Goal: Task Accomplishment & Management: Manage account settings

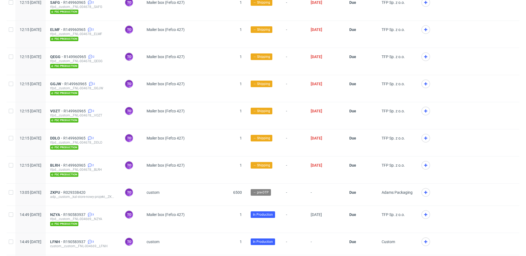
scroll to position [171, 0]
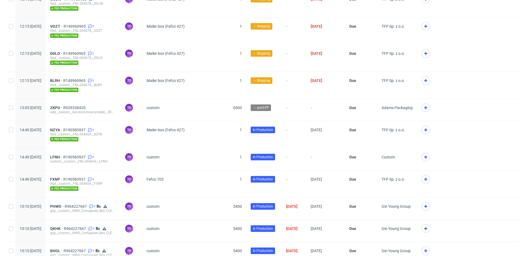
click at [83, 181] on div "gyg__custom__NWG_Corrugated_Box_CLEAR_set_order__PHWO" at bounding box center [83, 210] width 66 height 4
click at [85, 181] on span "R964227667" at bounding box center [76, 206] width 23 height 4
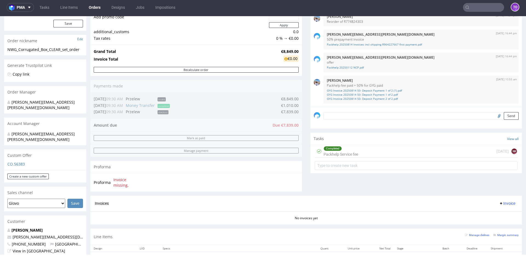
scroll to position [173, 0]
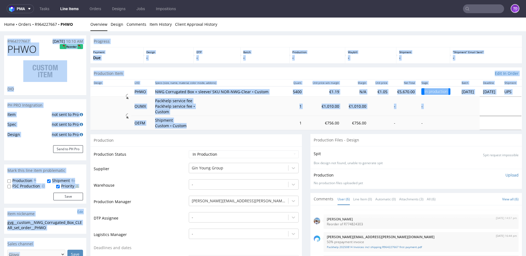
drag, startPoint x: 183, startPoint y: 29, endPoint x: 150, endPoint y: 17, distance: 34.8
click at [162, 61] on div "Design -" at bounding box center [168, 55] width 50 height 16
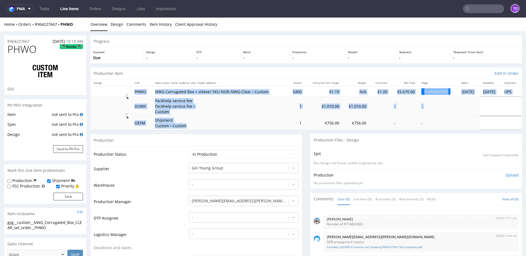
drag, startPoint x: 132, startPoint y: 91, endPoint x: 185, endPoint y: 128, distance: 64.7
click at [185, 128] on tbody "PHWO NWG Corrugated Box + sleeve/ SKU NOR-NWG-Clear • Custom 5400 €1.19 N/A €1.…" at bounding box center [305, 108] width 431 height 44
click at [185, 128] on td "Shipment Custom • Custom" at bounding box center [220, 123] width 136 height 14
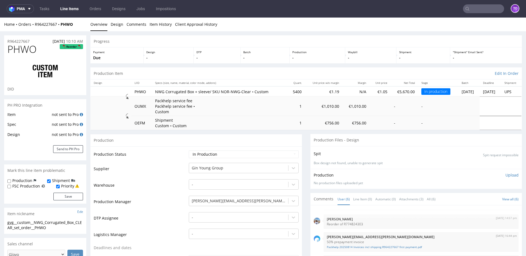
click at [139, 63] on div "Payment Due" at bounding box center [116, 55] width 53 height 16
drag, startPoint x: 152, startPoint y: 57, endPoint x: 140, endPoint y: 51, distance: 13.7
click at [140, 51] on div "Payment Due Design - DTP - Batch - Production - Waybill - Shipment - "Shipment"…" at bounding box center [305, 55] width 431 height 16
click at [104, 58] on p "Due" at bounding box center [116, 57] width 47 height 5
drag, startPoint x: 94, startPoint y: 53, endPoint x: 109, endPoint y: 53, distance: 15.9
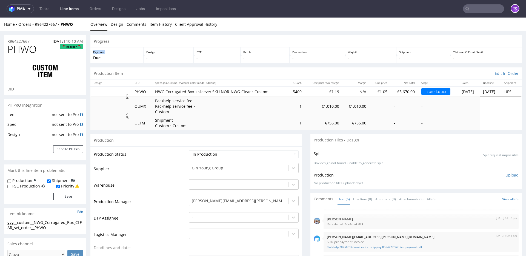
click at [109, 53] on p "Payment" at bounding box center [116, 52] width 47 height 4
click at [394, 11] on input "text" at bounding box center [483, 8] width 41 height 9
type input "M"
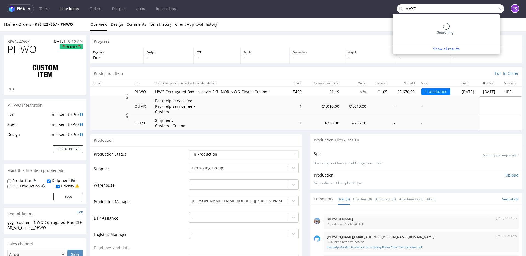
type input "MVXD"
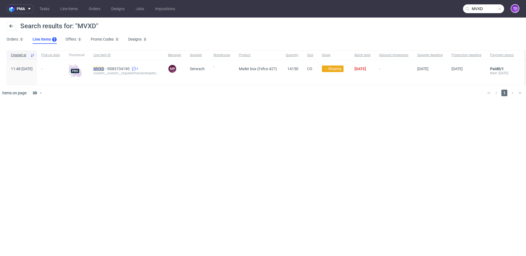
click at [104, 69] on mark "MVXD" at bounding box center [98, 69] width 11 height 4
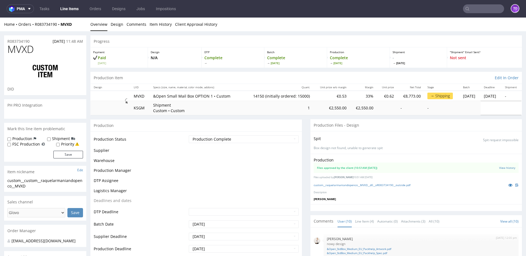
scroll to position [117, 0]
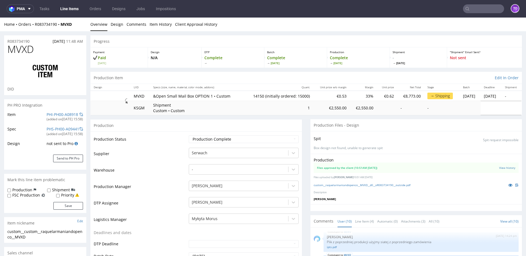
type input "14150"
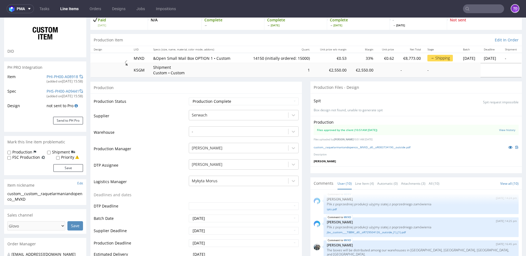
scroll to position [0, 0]
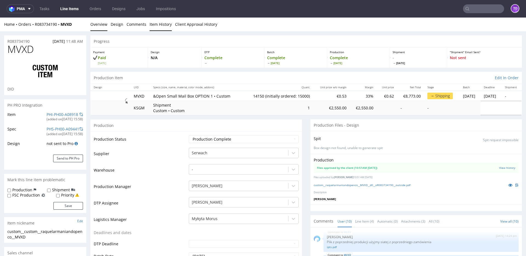
click at [162, 25] on link "Item History" at bounding box center [160, 24] width 22 height 13
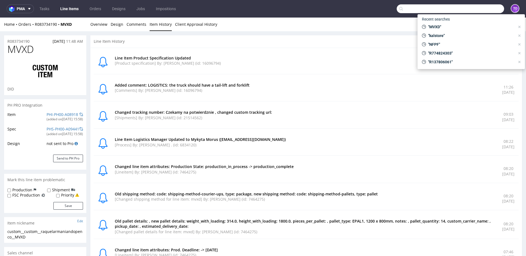
click at [394, 9] on input "text" at bounding box center [449, 8] width 107 height 9
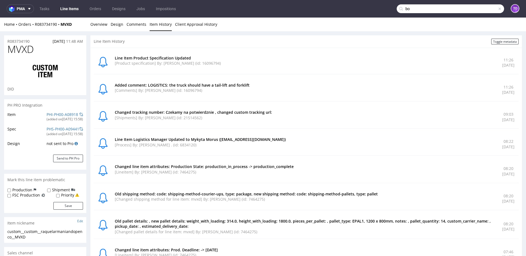
type input "b"
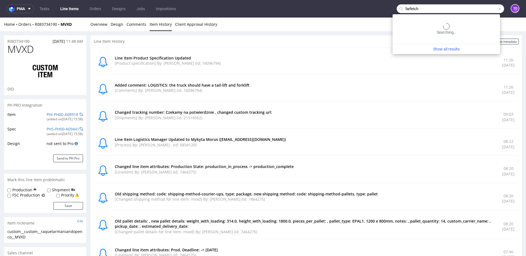
type input "farfetch"
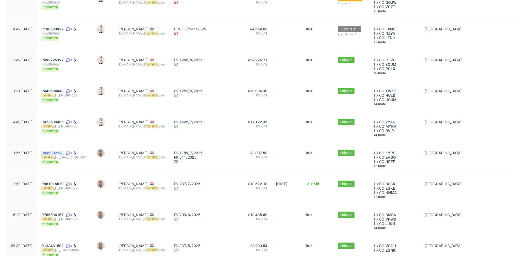
scroll to position [70, 0]
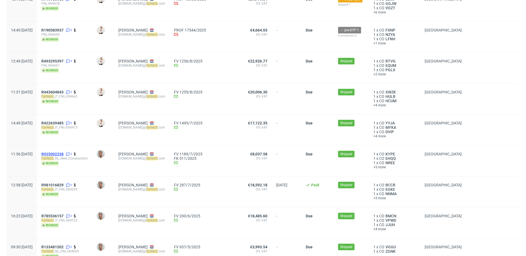
click at [64, 154] on span "R935002238" at bounding box center [52, 154] width 22 height 4
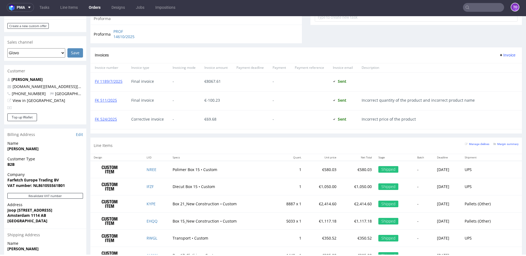
scroll to position [281, 0]
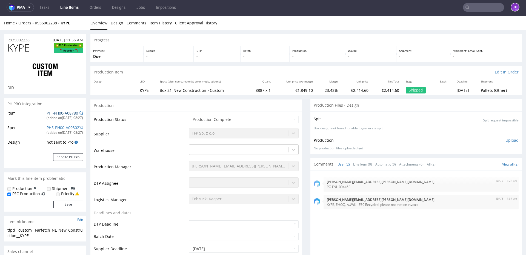
click at [52, 114] on link "PHI-PH00-A08780" at bounding box center [62, 112] width 31 height 5
click at [71, 6] on link "Line Items" at bounding box center [69, 7] width 25 height 9
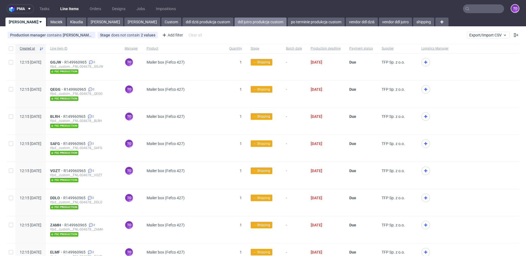
click at [234, 20] on link "ddl jutro produkcja custom" at bounding box center [260, 22] width 52 height 9
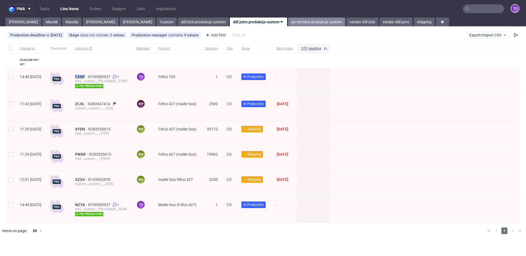
click at [288, 22] on link "po terminie produkcja custom" at bounding box center [316, 22] width 57 height 9
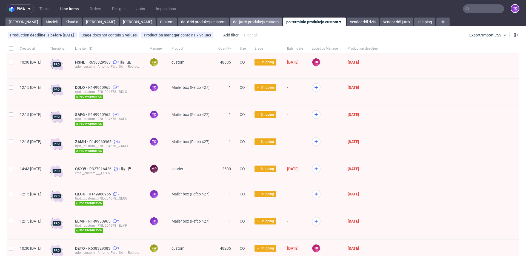
click at [230, 22] on link "ddl jutro produkcja custom" at bounding box center [256, 22] width 52 height 9
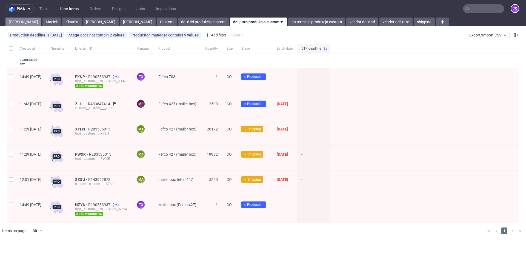
click at [17, 21] on link "Tomasz" at bounding box center [23, 22] width 36 height 9
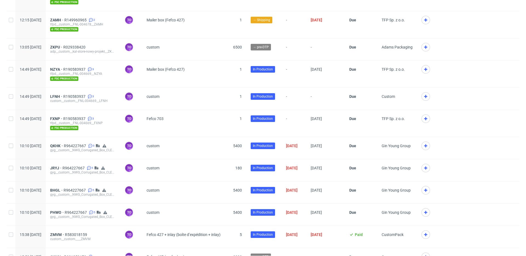
scroll to position [263, 0]
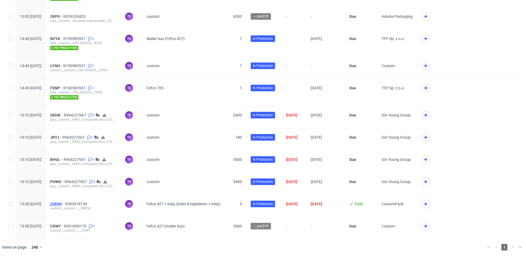
click at [65, 181] on span "ZMVM" at bounding box center [57, 203] width 15 height 4
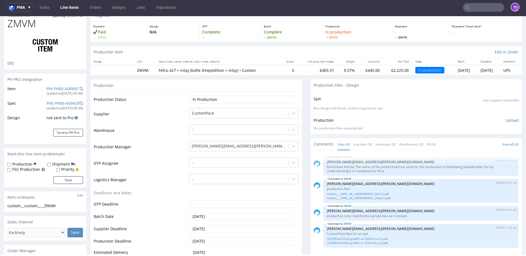
scroll to position [52, 0]
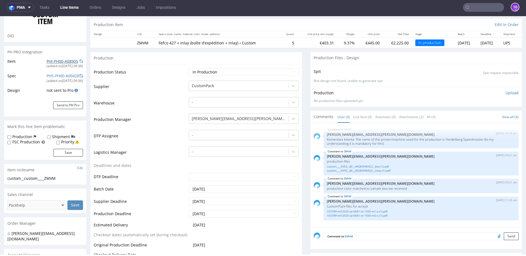
click at [65, 63] on link "PHI-PH00-A08905" at bounding box center [62, 61] width 31 height 5
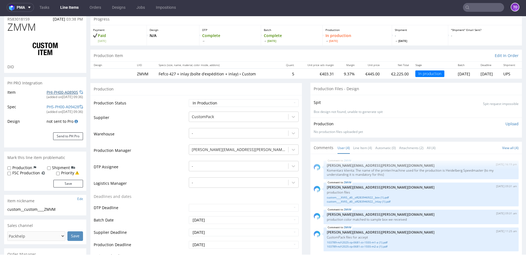
scroll to position [0, 0]
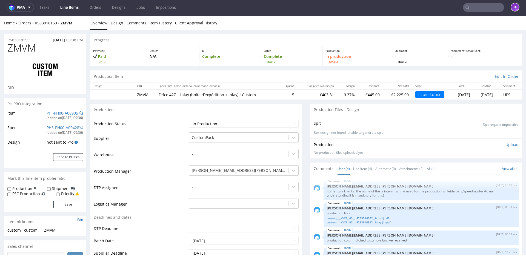
click at [69, 8] on link "Line Items" at bounding box center [69, 7] width 25 height 9
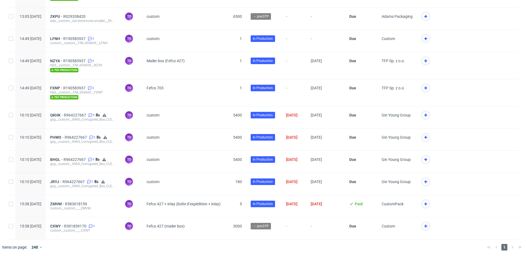
scroll to position [221, 0]
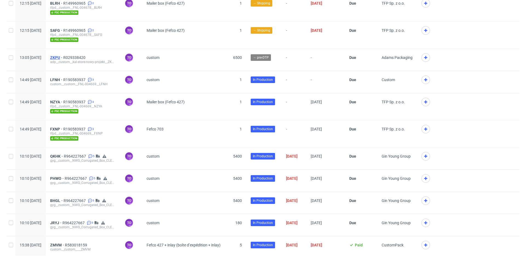
click at [63, 55] on span "ZKPU" at bounding box center [56, 57] width 13 height 4
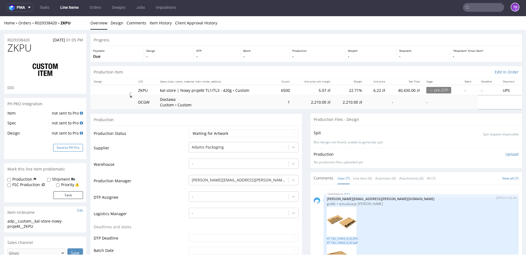
click at [73, 146] on button "Send to PH Pro" at bounding box center [68, 148] width 30 height 8
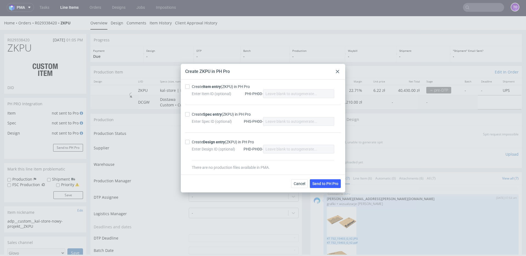
click at [211, 88] on strong "Item entry" at bounding box center [212, 86] width 18 height 4
click at [189, 88] on input "Create Item entry (ZKPU) in PH Pro" at bounding box center [187, 86] width 4 height 4
checkbox input "true"
click at [202, 113] on div "Create Spec entry (ZKPU) in PH Pro" at bounding box center [221, 113] width 59 height 5
click at [189, 113] on input "Create Spec entry (ZKPU) in PH Pro" at bounding box center [187, 114] width 4 height 4
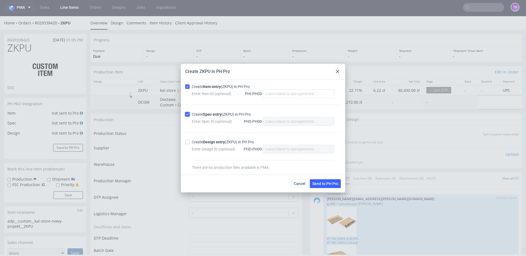
checkbox input "true"
click at [332, 180] on button "Send to PH Pro" at bounding box center [325, 183] width 31 height 9
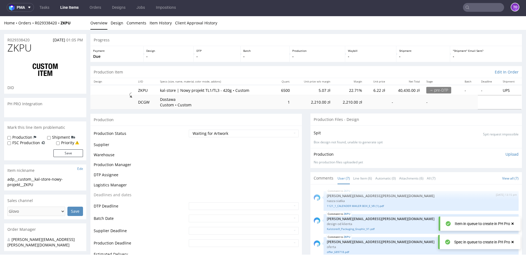
scroll to position [134, 0]
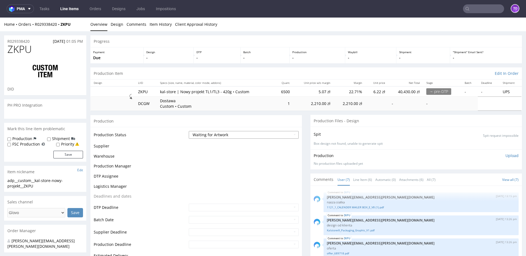
scroll to position [134, 0]
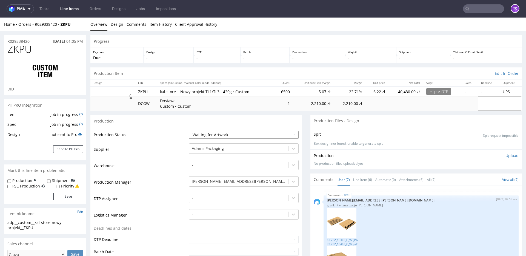
click at [231, 137] on select "Waiting for Artwork Waiting for Diecut Waiting for Mockup Waiting for DTP Waiti…" at bounding box center [244, 135] width 110 height 8
select select "production_in_process"
click at [189, 131] on select "Waiting for Artwork Waiting for Diecut Waiting for Mockup Waiting for DTP Waiti…" at bounding box center [244, 135] width 110 height 8
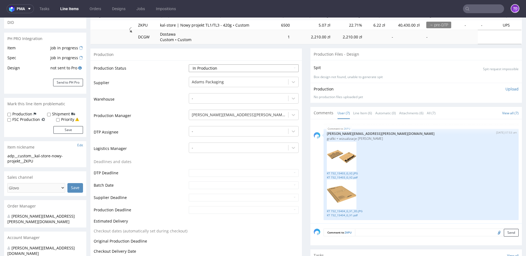
scroll to position [72, 0]
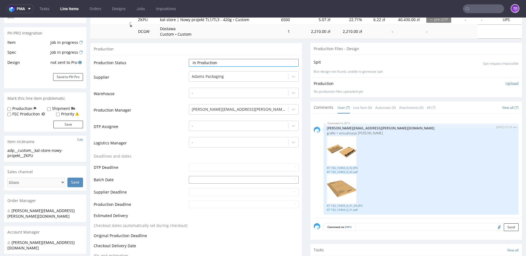
click at [206, 179] on input "text" at bounding box center [244, 180] width 110 height 8
click at [211, 131] on td "2" at bounding box center [209, 130] width 8 height 8
type input "2025-09-02"
click at [171, 155] on td "Deadlines and dates" at bounding box center [141, 158] width 94 height 10
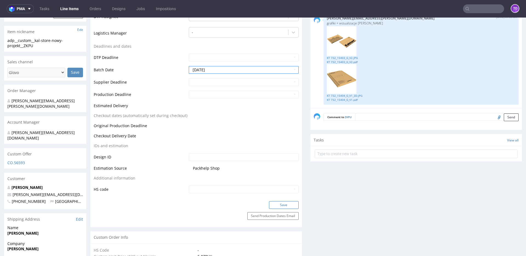
click at [276, 203] on button "Save" at bounding box center [284, 205] width 30 height 8
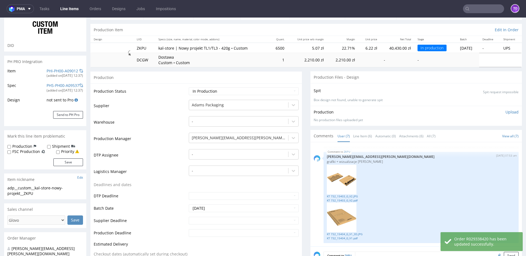
scroll to position [0, 0]
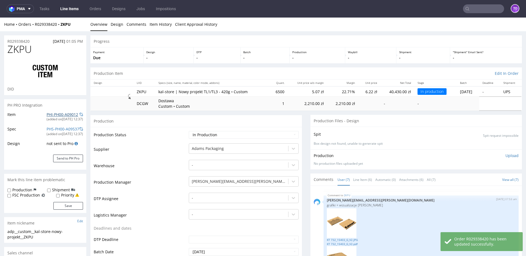
click at [66, 114] on link "PHI-PH00-A09012" at bounding box center [62, 114] width 31 height 5
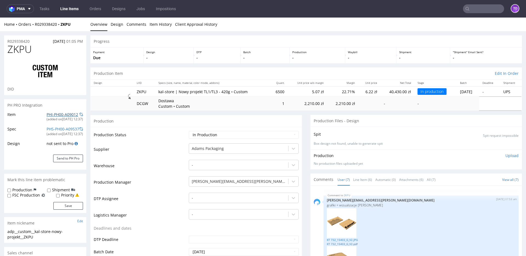
scroll to position [100, 0]
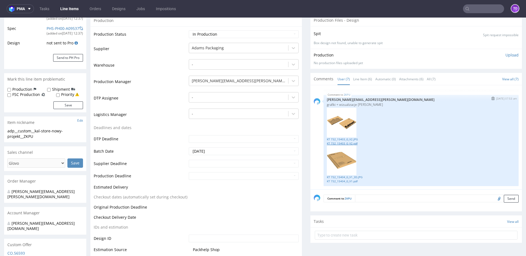
click at [353, 144] on link "KT 732_15403_G_V2.pdf" at bounding box center [421, 143] width 188 height 4
click at [351, 181] on link "KT 732_15404_G_V1.pdf" at bounding box center [421, 181] width 188 height 4
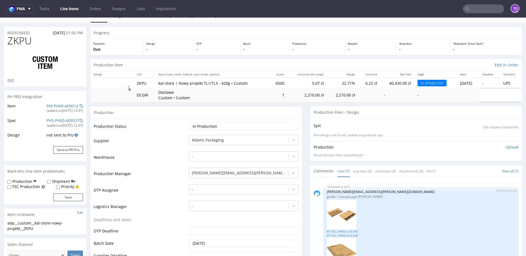
scroll to position [0, 0]
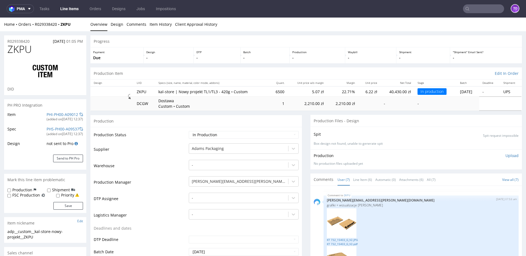
click at [71, 10] on link "Line Items" at bounding box center [69, 8] width 25 height 9
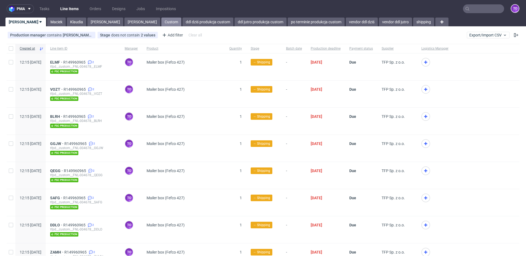
click at [161, 19] on link "Custom" at bounding box center [171, 22] width 20 height 9
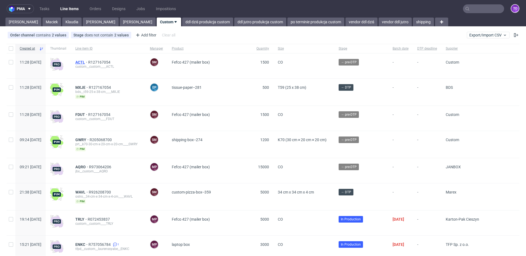
click at [88, 60] on span "ACTL" at bounding box center [81, 62] width 13 height 4
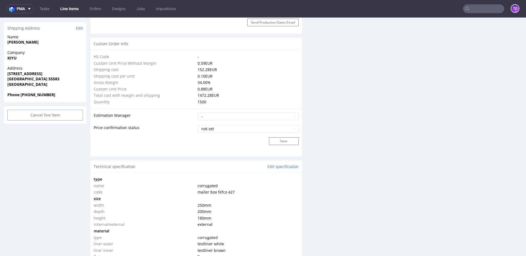
scroll to position [253, 0]
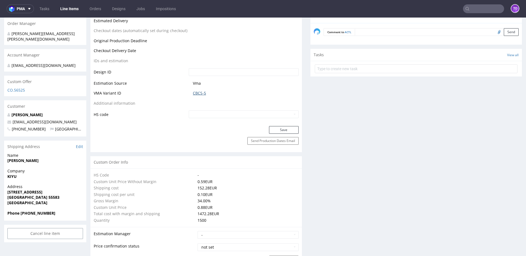
click at [195, 92] on link "CBCS-5" at bounding box center [199, 92] width 13 height 5
click at [196, 94] on link "CBCS-5" at bounding box center [199, 92] width 13 height 5
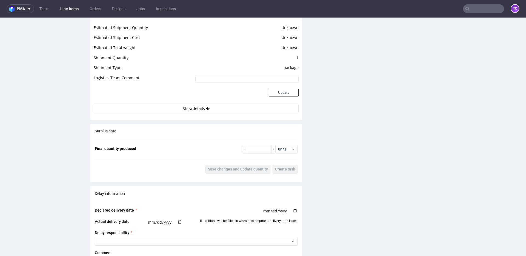
scroll to position [892, 0]
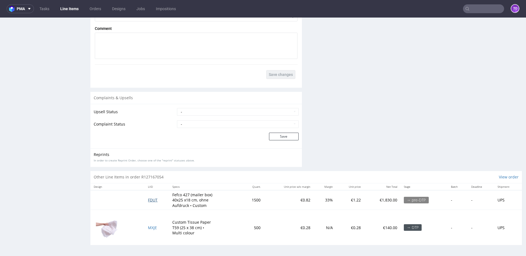
click at [148, 198] on span "FDUT" at bounding box center [153, 199] width 10 height 5
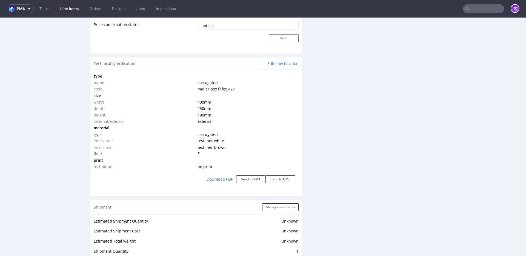
scroll to position [474, 0]
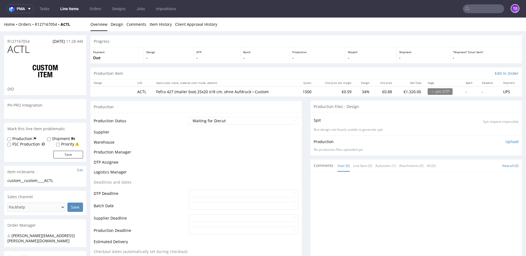
click at [64, 7] on link "Line Items" at bounding box center [69, 8] width 25 height 9
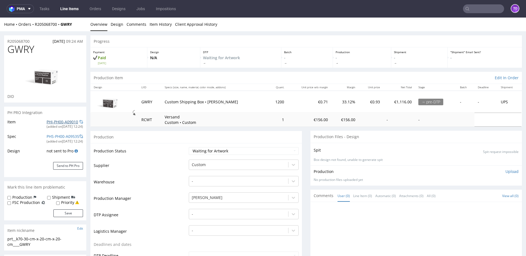
click at [64, 120] on link "PHI-PH00-A09010" at bounding box center [62, 121] width 31 height 5
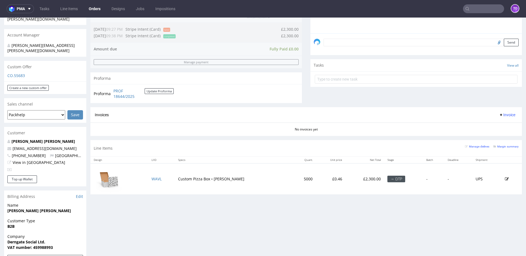
scroll to position [266, 0]
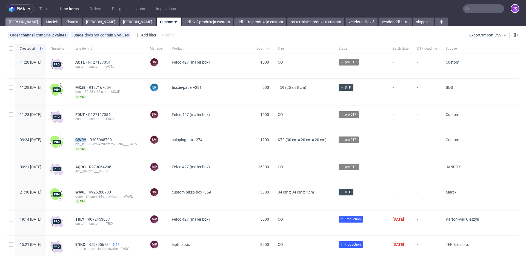
click at [22, 18] on link "Tomasz" at bounding box center [23, 22] width 36 height 9
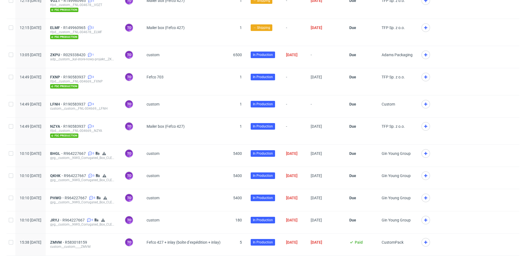
scroll to position [226, 0]
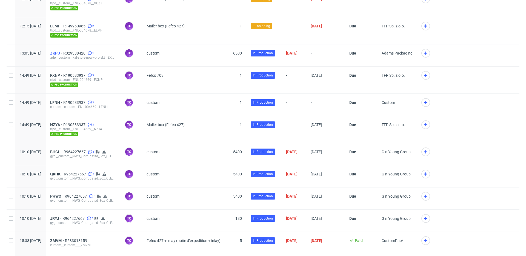
click at [63, 52] on span "ZKPU" at bounding box center [56, 53] width 13 height 4
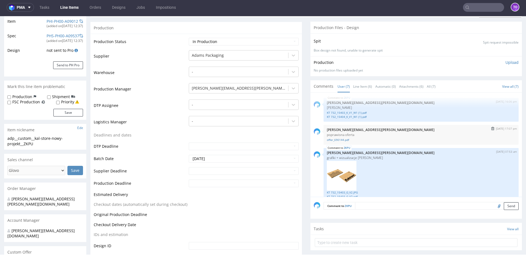
scroll to position [88, 0]
click at [338, 141] on link "offer_690144.pdf" at bounding box center [421, 140] width 188 height 4
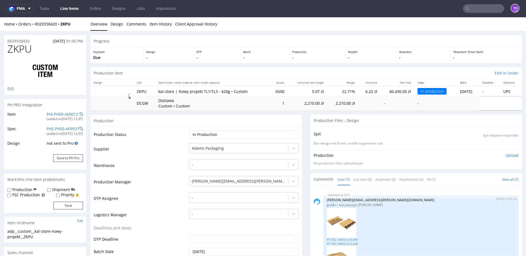
scroll to position [0, 0]
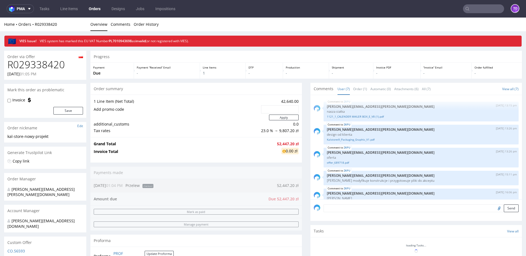
scroll to position [134, 0]
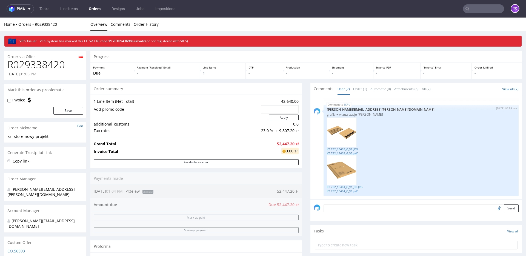
click at [366, 207] on textarea at bounding box center [420, 208] width 195 height 8
type textarea "zaktualizowana oferta na wkładkę"
click at [494, 234] on input "file" at bounding box center [498, 233] width 8 height 7
type input "C:\fakepath\offer-690382.pdf"
click at [503, 234] on button "Send" at bounding box center [510, 234] width 15 height 8
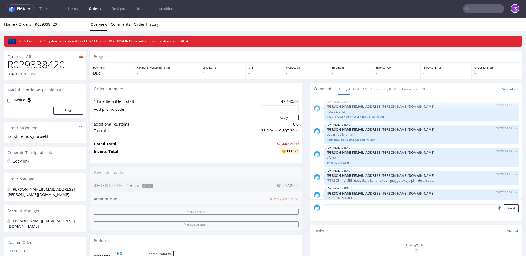
scroll to position [157, 0]
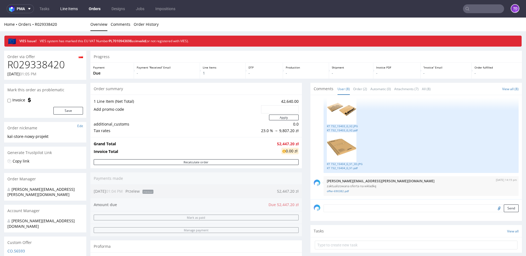
click at [71, 11] on link "Line Items" at bounding box center [69, 8] width 24 height 9
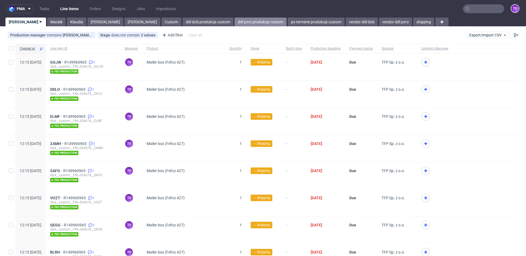
click at [234, 22] on link "ddl jutro produkcja custom" at bounding box center [260, 22] width 52 height 9
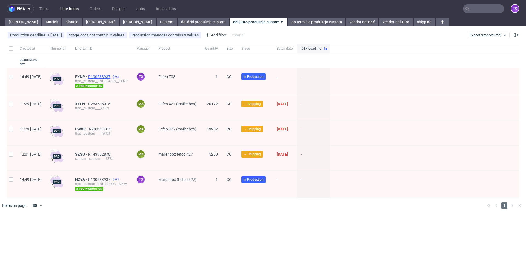
click at [111, 74] on span "R190583937" at bounding box center [99, 76] width 23 height 4
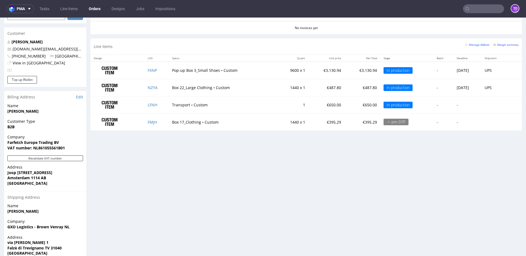
scroll to position [189, 0]
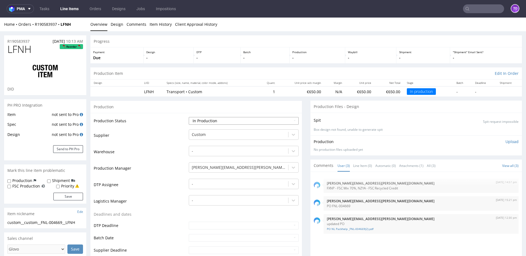
click at [224, 121] on select "Waiting for Artwork Waiting for Diecut Waiting for Mockup Waiting for DTP Waiti…" at bounding box center [244, 121] width 110 height 8
select select "production_complete"
click at [189, 117] on select "Waiting for Artwork Waiting for Diecut Waiting for Mockup Waiting for DTP Waiti…" at bounding box center [244, 121] width 110 height 8
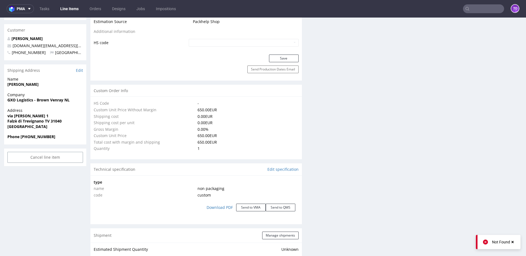
scroll to position [205, 0]
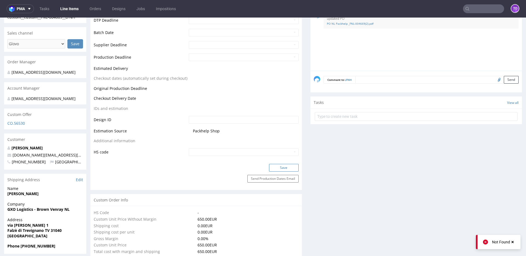
click at [278, 166] on button "Save" at bounding box center [284, 168] width 30 height 8
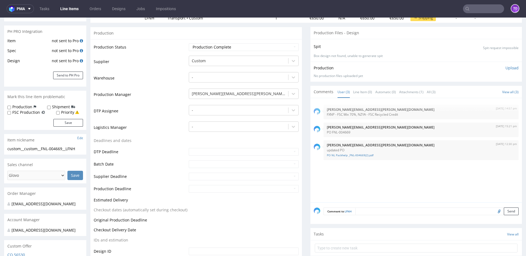
scroll to position [0, 0]
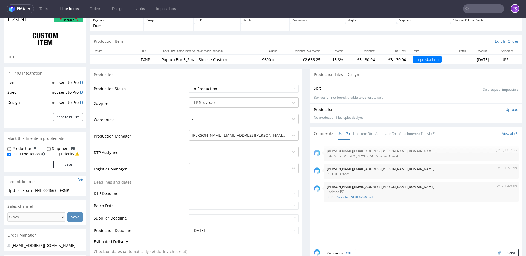
scroll to position [28, 0]
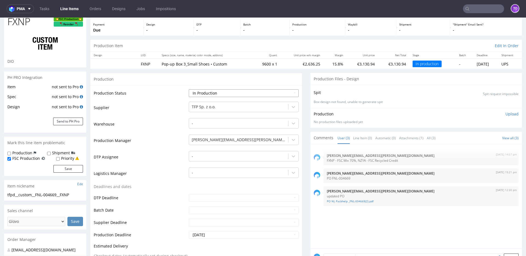
click at [227, 94] on select "Waiting for Artwork Waiting for Diecut Waiting for Mockup Waiting for DTP Waiti…" at bounding box center [244, 93] width 110 height 8
select select "production_complete"
click at [189, 89] on select "Waiting for Artwork Waiting for Diecut Waiting for Mockup Waiting for DTP Waiti…" at bounding box center [244, 93] width 110 height 8
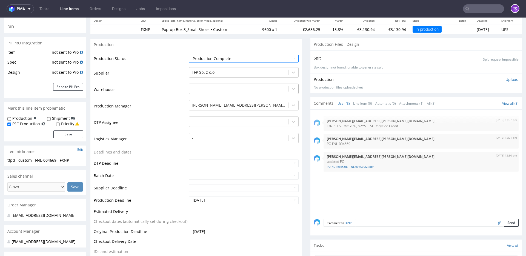
scroll to position [200, 0]
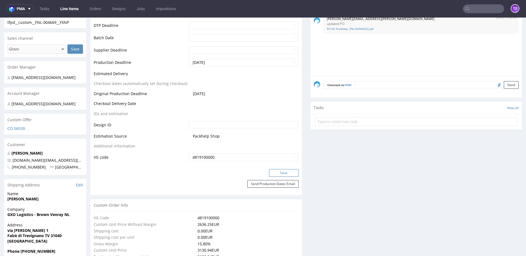
click at [271, 174] on button "Save" at bounding box center [284, 173] width 30 height 8
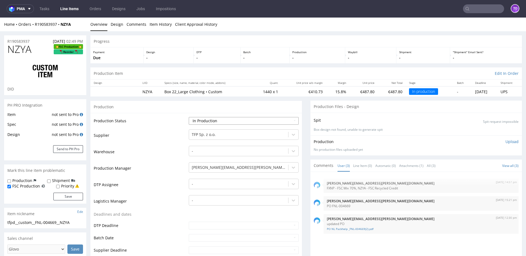
click at [220, 120] on select "Waiting for Artwork Waiting for Diecut Waiting for Mockup Waiting for DTP Waiti…" at bounding box center [244, 121] width 110 height 8
select select "production_complete"
click at [189, 117] on select "Waiting for Artwork Waiting for Diecut Waiting for Mockup Waiting for DTP Waiti…" at bounding box center [244, 121] width 110 height 8
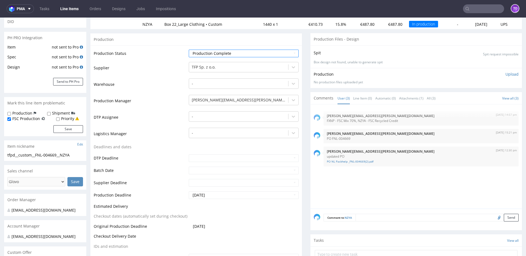
scroll to position [249, 0]
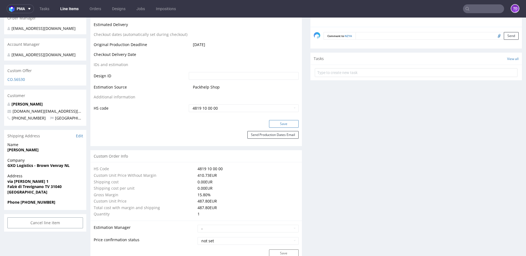
click at [280, 125] on button "Save" at bounding box center [284, 124] width 30 height 8
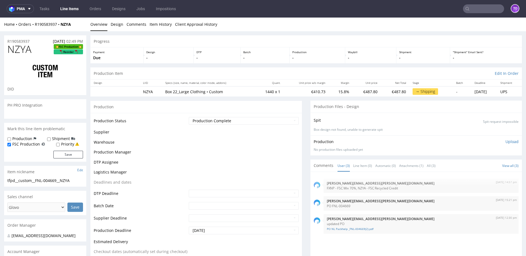
scroll to position [245, 0]
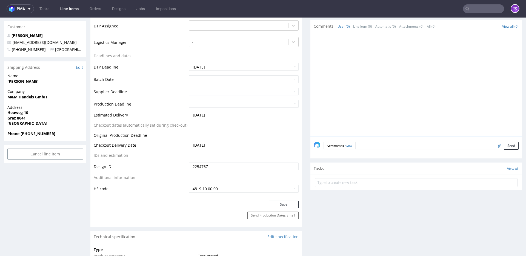
scroll to position [201, 0]
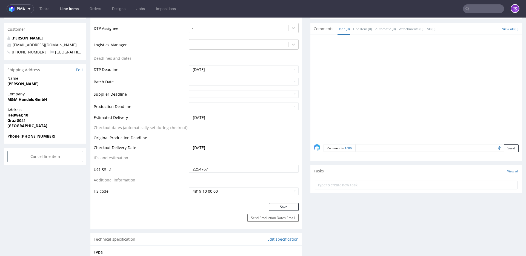
drag, startPoint x: 208, startPoint y: 146, endPoint x: 189, endPoint y: 148, distance: 18.9
click at [189, 148] on td "[DATE]" at bounding box center [242, 149] width 111 height 10
copy span "[DATE]"
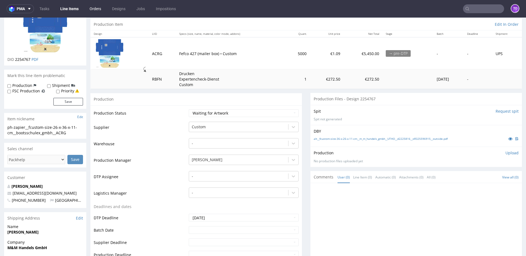
scroll to position [0, 0]
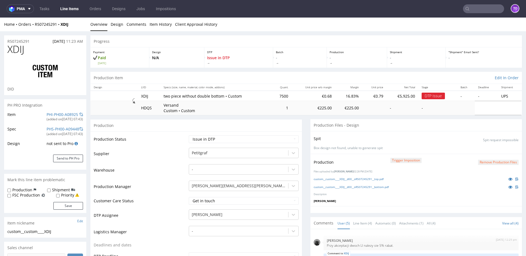
click at [210, 57] on p "Issue in DTP" at bounding box center [238, 60] width 63 height 10
click at [237, 56] on p "Issue in DTP" at bounding box center [238, 60] width 63 height 10
click at [226, 55] on div "DTP Issue in DTP" at bounding box center [238, 57] width 69 height 20
click at [226, 55] on p "Issue in DTP" at bounding box center [238, 60] width 63 height 10
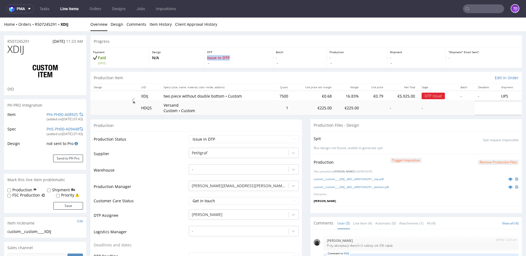
click at [226, 55] on p "Issue in DTP" at bounding box center [238, 60] width 63 height 10
click at [191, 55] on p "N/A" at bounding box center [176, 57] width 49 height 5
